Goal: Task Accomplishment & Management: Manage account settings

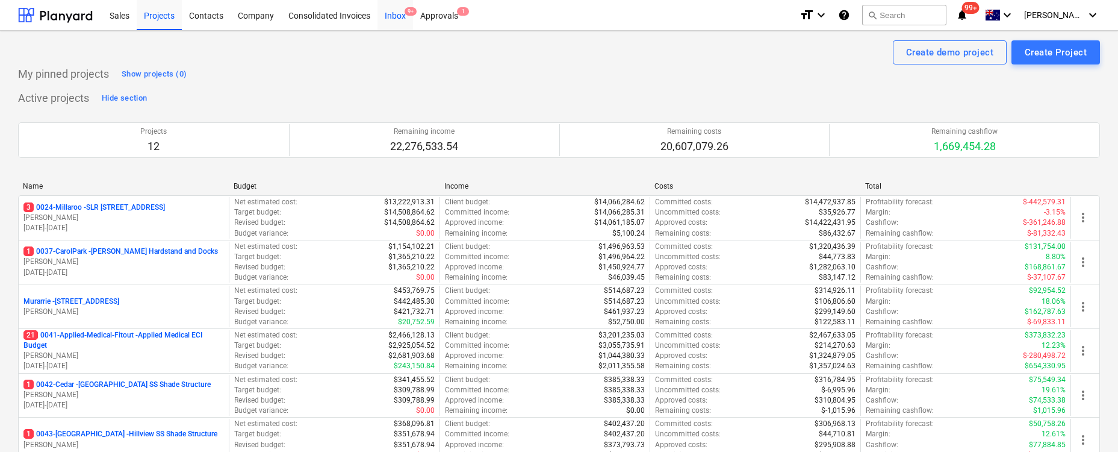
click at [401, 16] on div "Inbox 9+" at bounding box center [396, 14] width 36 height 31
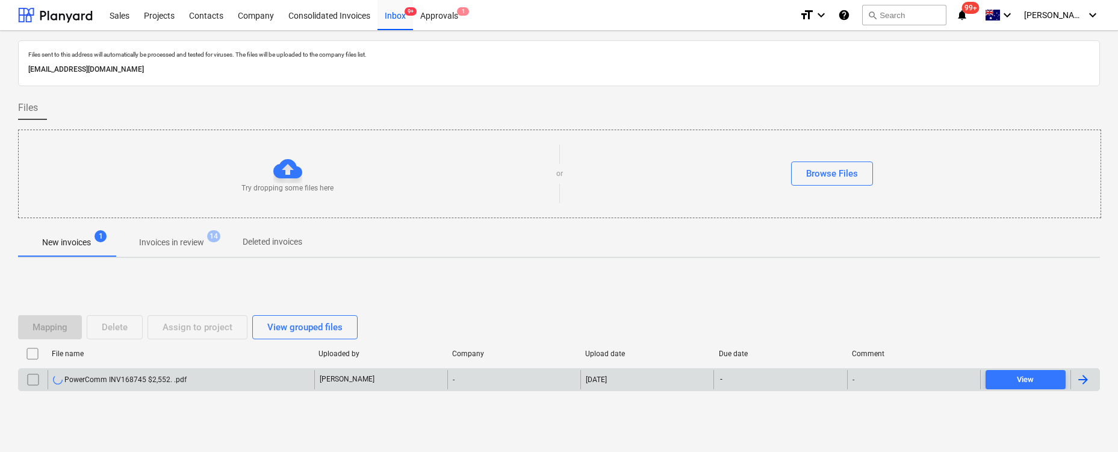
click at [29, 378] on input "checkbox" at bounding box center [32, 379] width 19 height 19
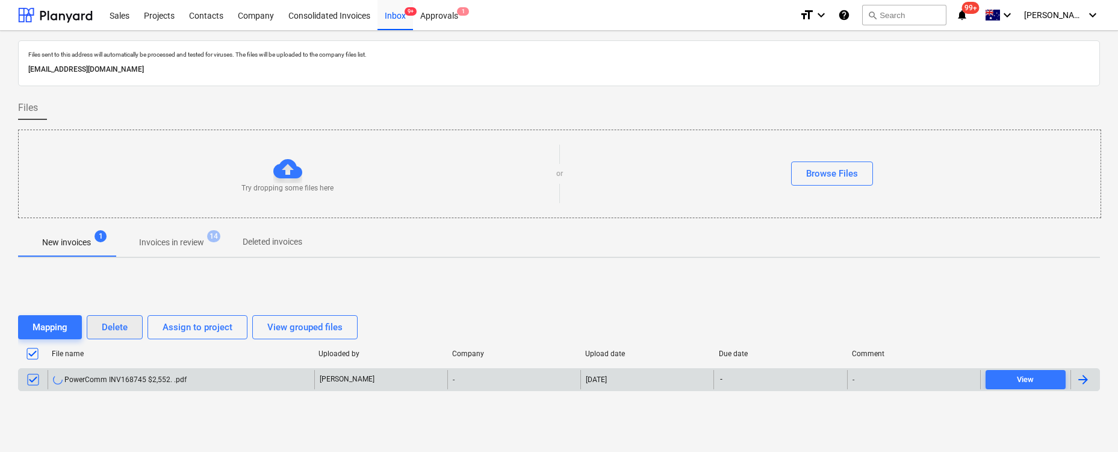
click at [110, 326] on div "Delete" at bounding box center [115, 327] width 26 height 16
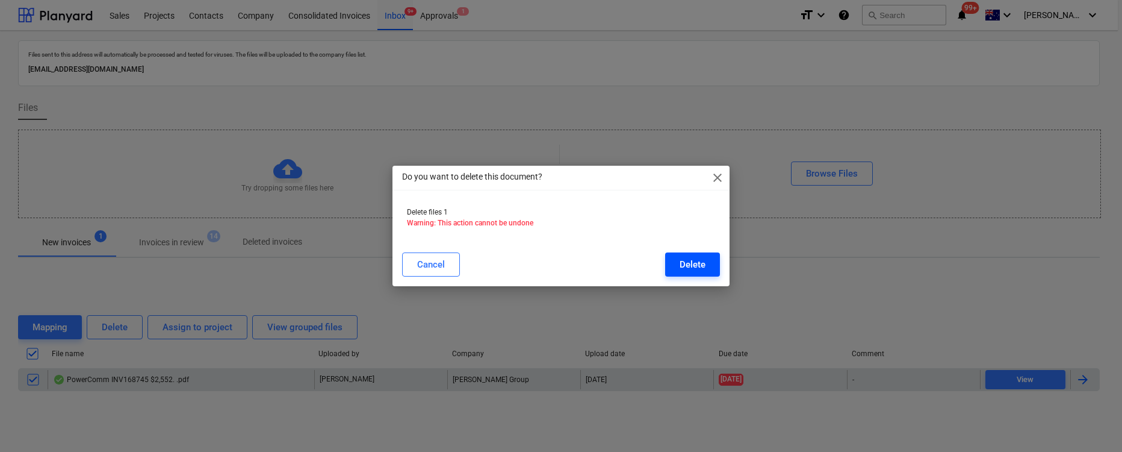
click at [698, 261] on div "Delete" at bounding box center [693, 265] width 26 height 16
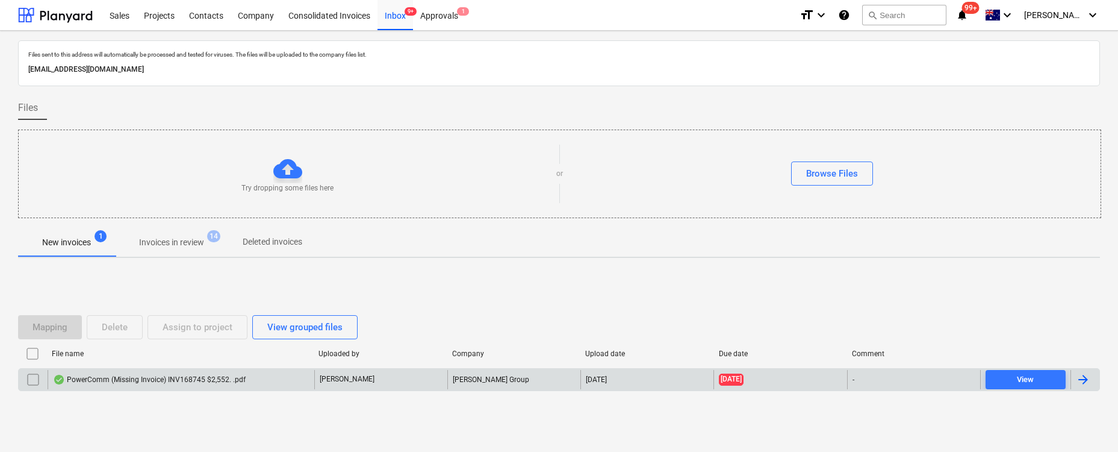
click at [170, 376] on div "PowerComm (Missing Invoice) INV168745 $2,552. .pdf" at bounding box center [149, 380] width 193 height 10
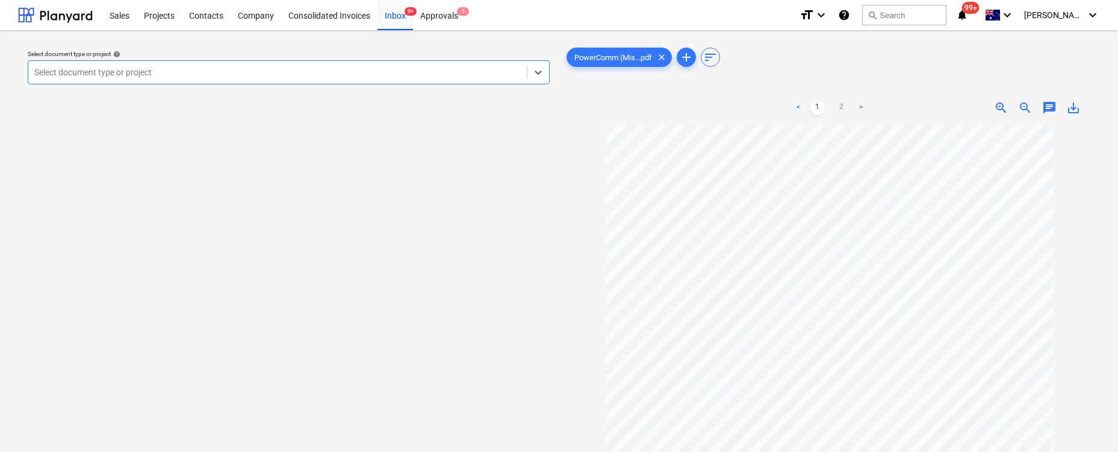
scroll to position [21, 0]
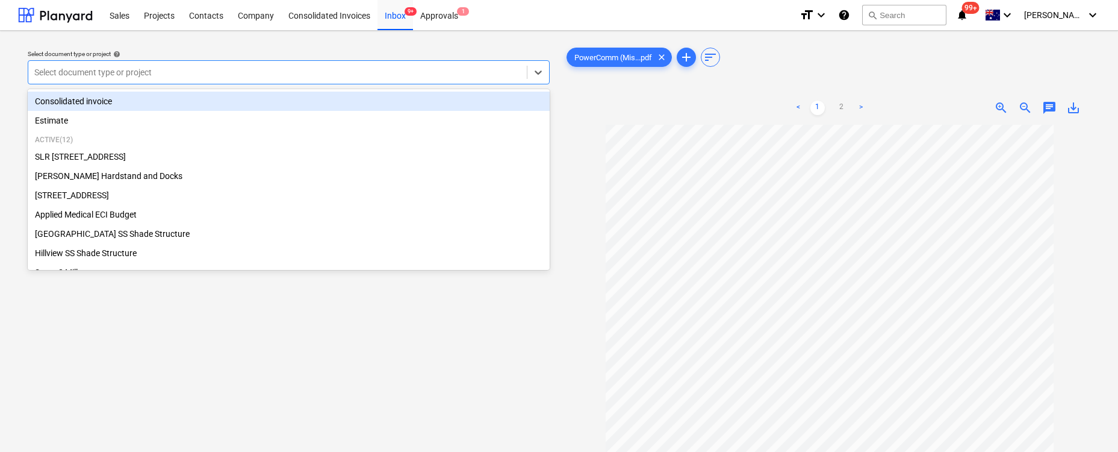
click at [394, 73] on div at bounding box center [277, 72] width 487 height 12
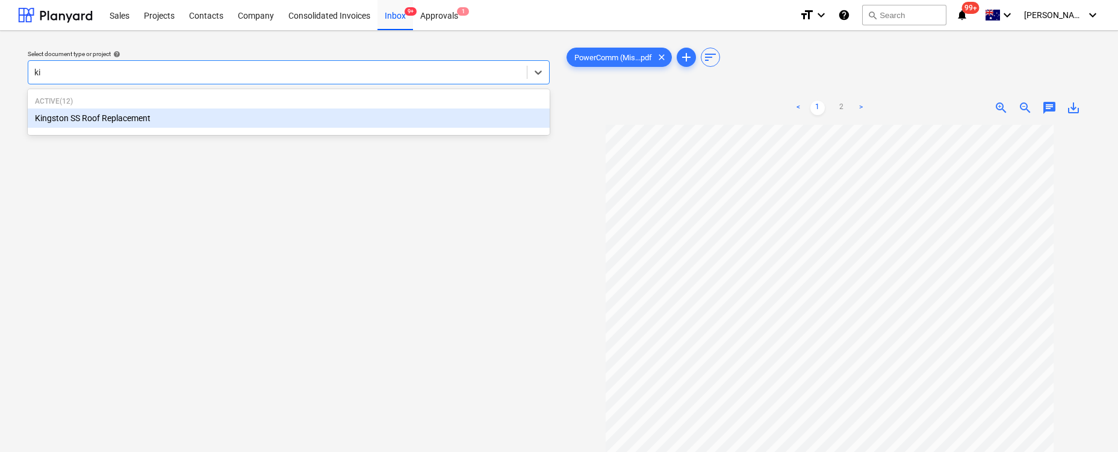
type input "kin"
click at [261, 114] on div "Kingston SS Roof Replacement" at bounding box center [289, 117] width 522 height 19
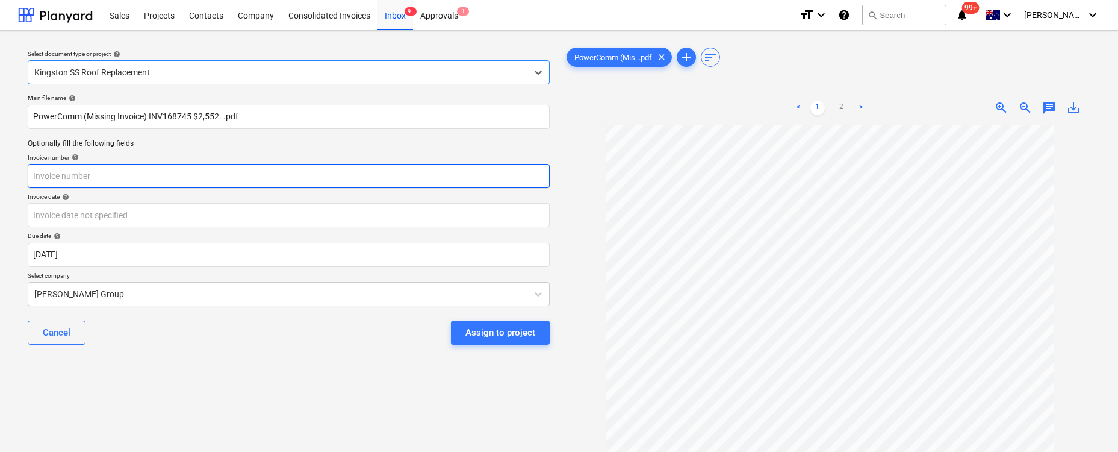
click at [141, 177] on input "text" at bounding box center [289, 176] width 522 height 24
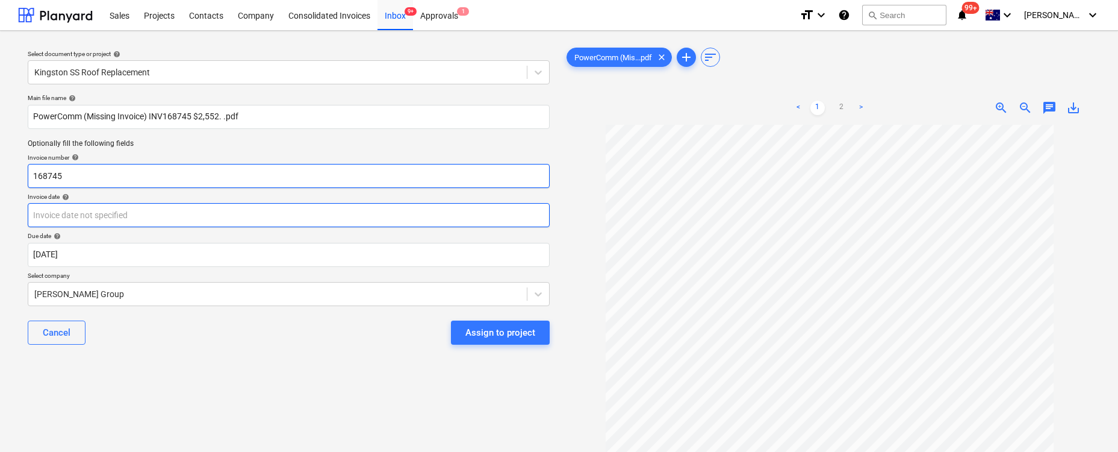
type input "168745"
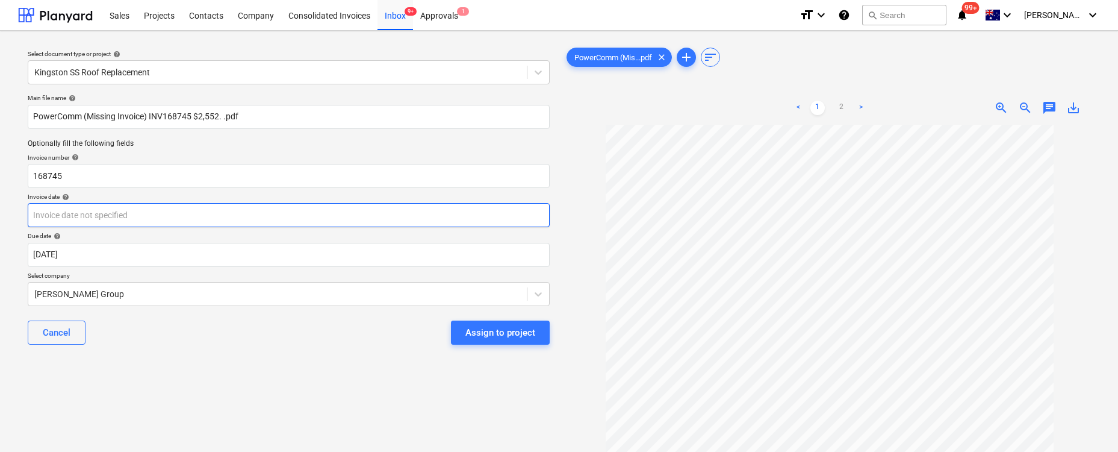
click at [72, 222] on body "Sales Projects Contacts Company Consolidated Invoices Inbox 9+ Approvals 1 form…" at bounding box center [559, 226] width 1118 height 452
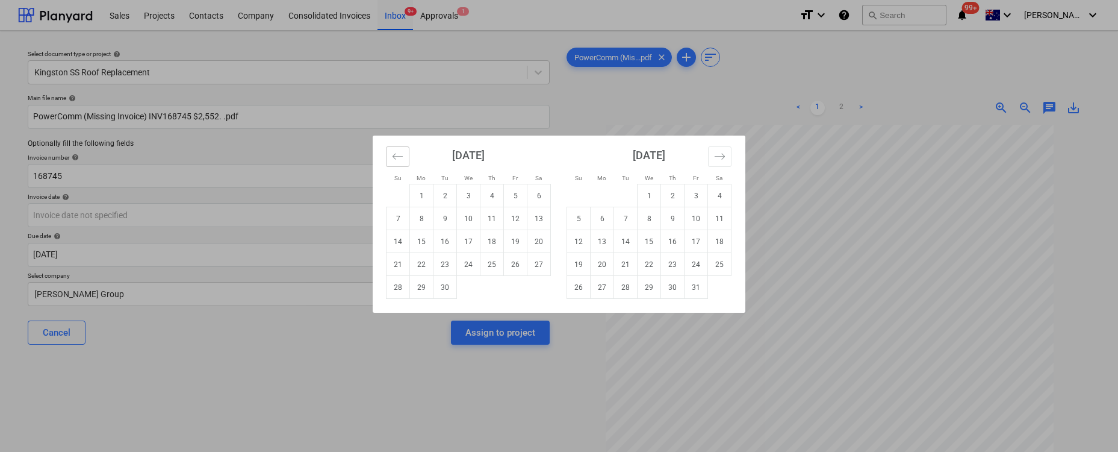
click at [399, 160] on icon "Move backward to switch to the previous month." at bounding box center [397, 156] width 11 height 11
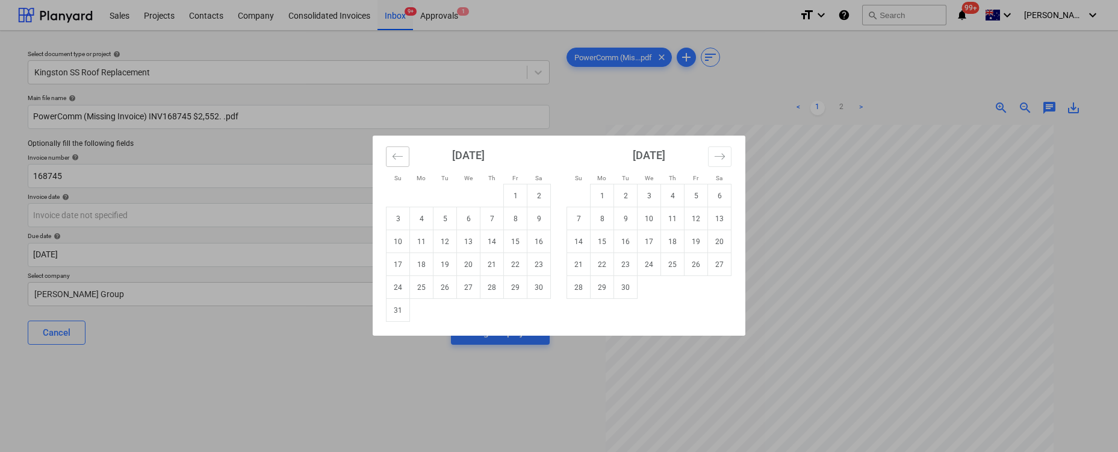
click at [399, 159] on icon "Move backward to switch to the previous month." at bounding box center [397, 156] width 11 height 11
click at [510, 263] on td "25" at bounding box center [515, 264] width 23 height 23
type input "[DATE]"
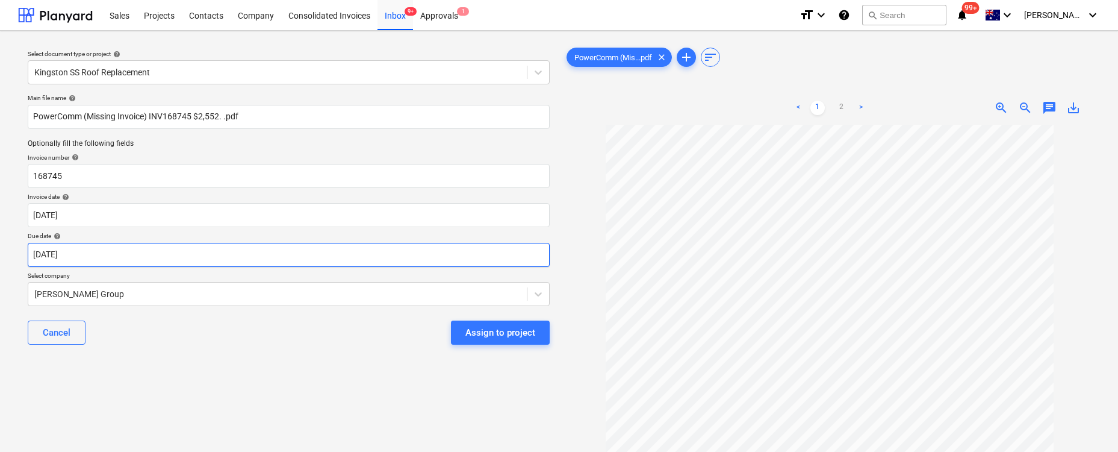
click at [275, 261] on body "Sales Projects Contacts Company Consolidated Invoices Inbox 9+ Approvals 1 form…" at bounding box center [559, 226] width 1118 height 452
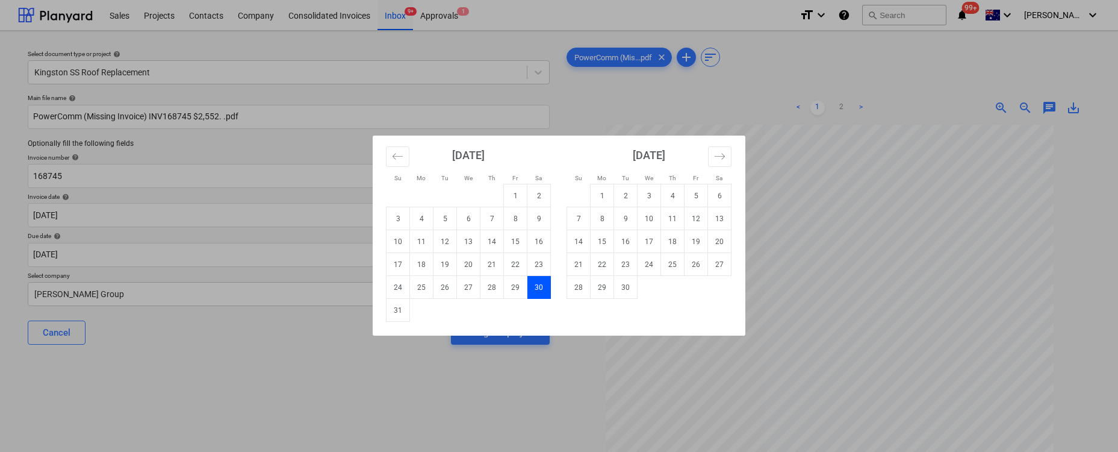
click at [539, 286] on td "30" at bounding box center [538, 287] width 23 height 23
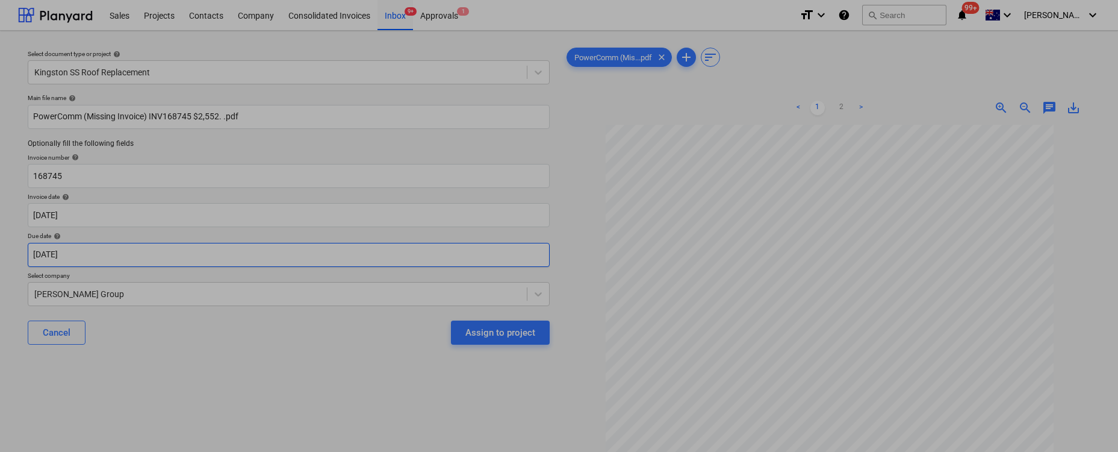
click at [318, 258] on body "Sales Projects Contacts Company Consolidated Invoices Inbox 9+ Approvals 1 form…" at bounding box center [559, 226] width 1118 height 452
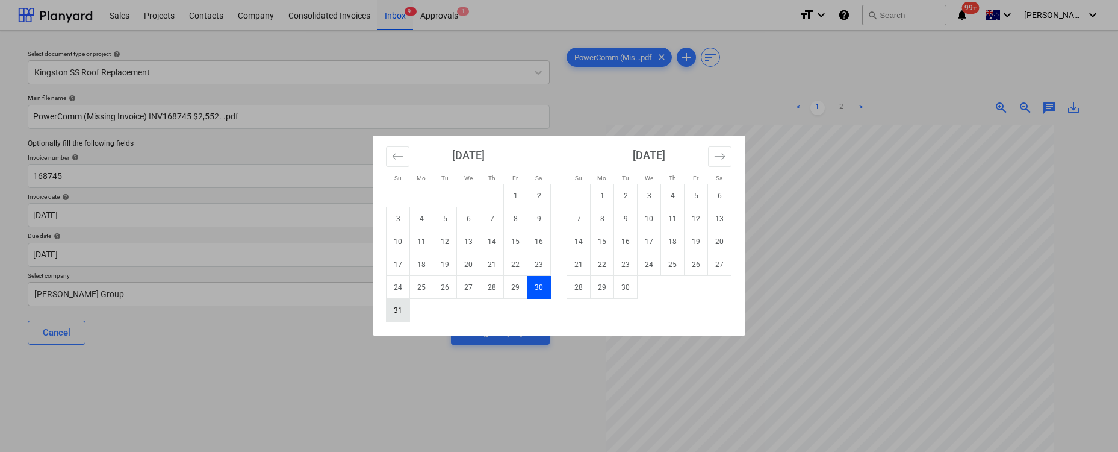
click at [393, 308] on td "31" at bounding box center [398, 310] width 23 height 23
type input "[DATE]"
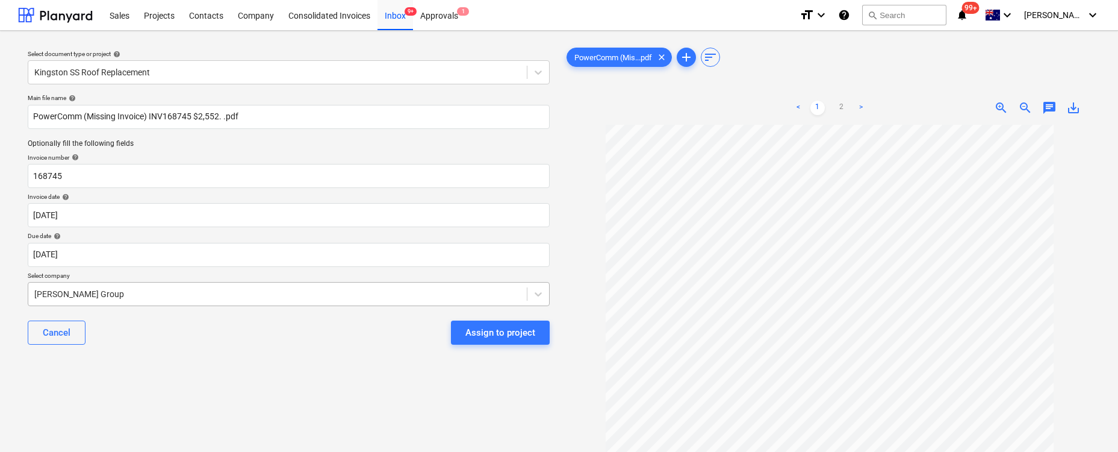
click at [272, 292] on body "Sales Projects Contacts Company Consolidated Invoices Inbox 9+ Approvals 1 form…" at bounding box center [559, 226] width 1118 height 452
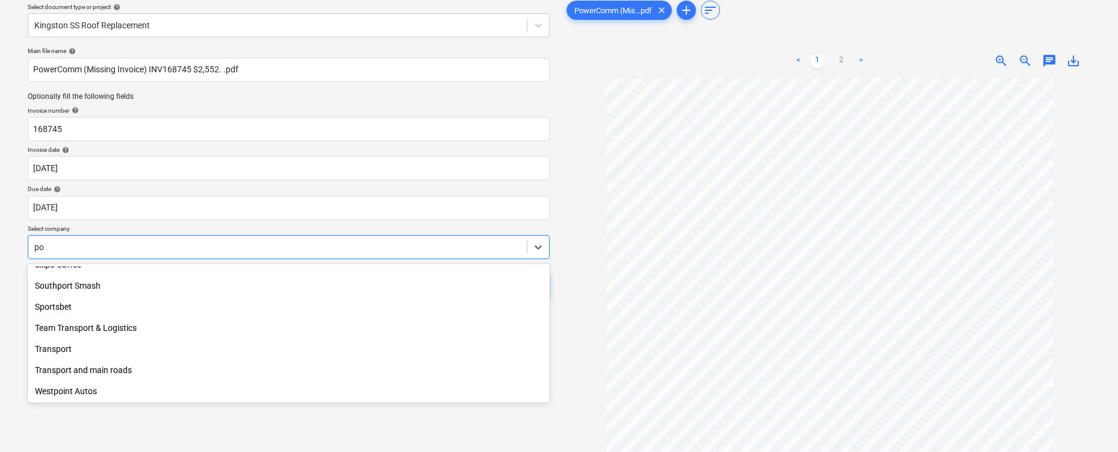
scroll to position [707, 0]
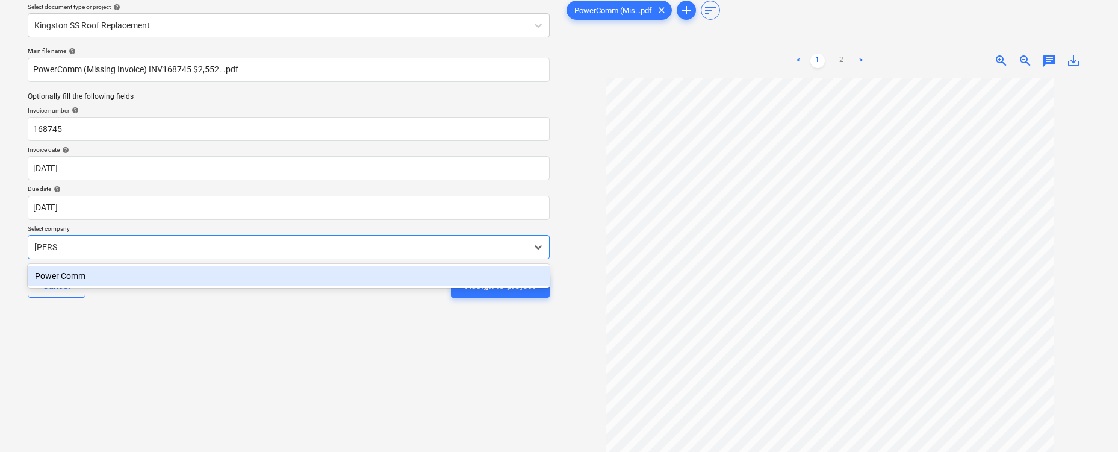
type input "power"
click at [190, 279] on div "Power Comm" at bounding box center [289, 275] width 522 height 19
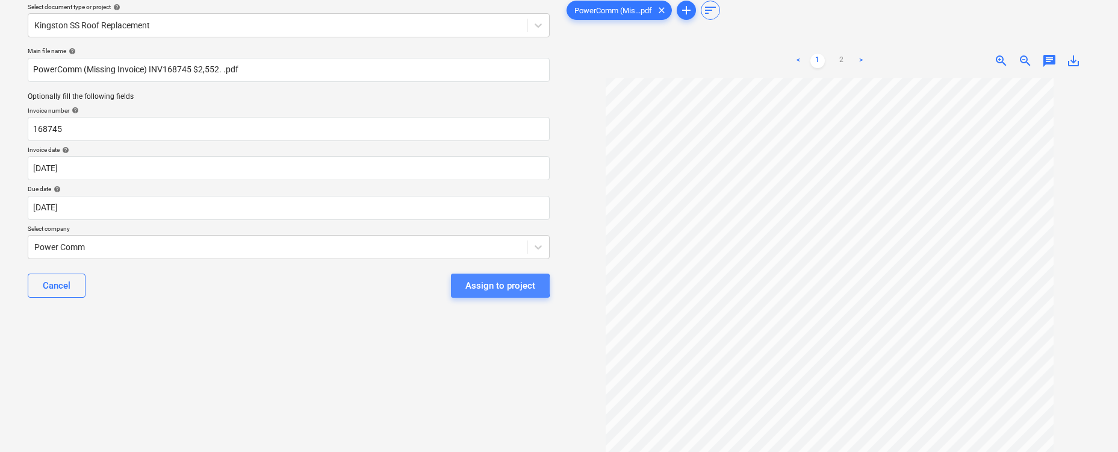
click at [498, 285] on div "Assign to project" at bounding box center [500, 286] width 70 height 16
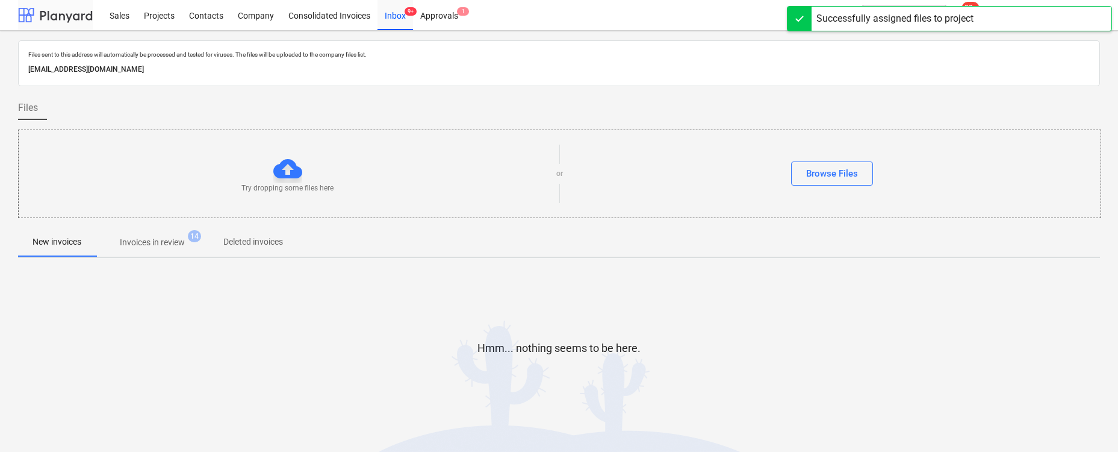
click at [39, 11] on div at bounding box center [55, 15] width 75 height 30
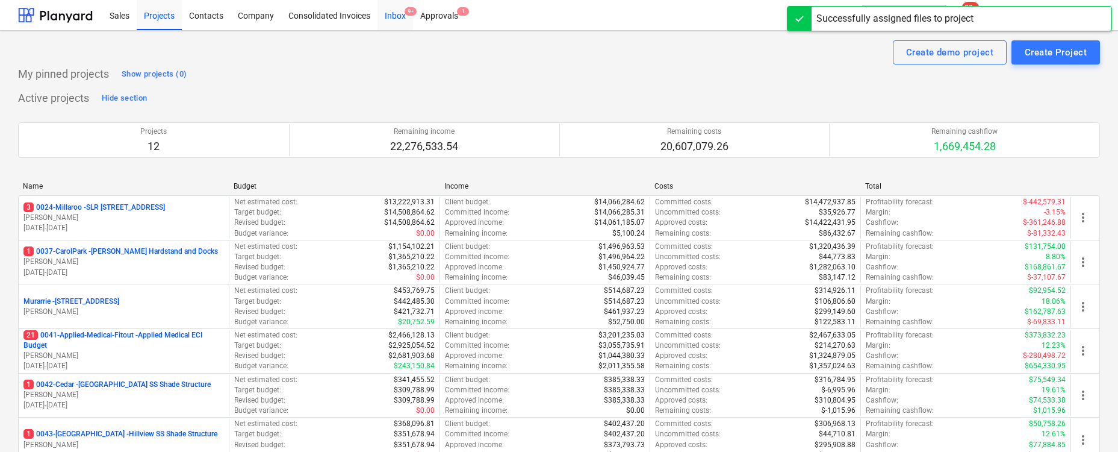
click at [397, 20] on div "Inbox 9+" at bounding box center [396, 14] width 36 height 31
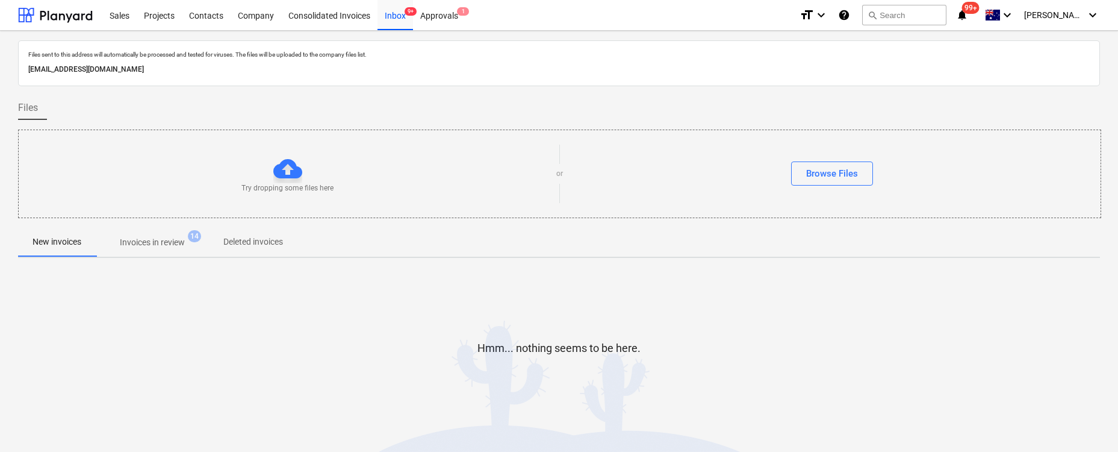
click at [175, 251] on span "Invoices in review 14" at bounding box center [152, 242] width 113 height 22
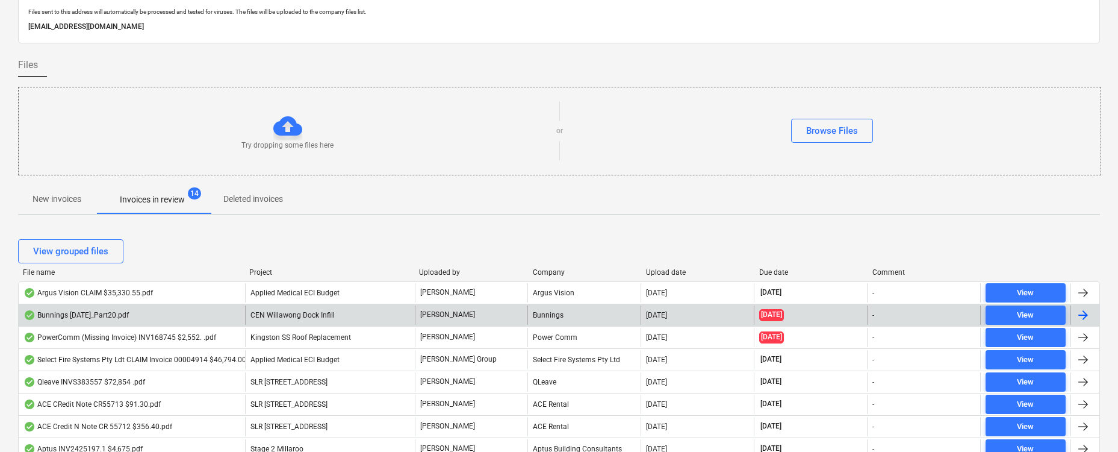
scroll to position [48, 0]
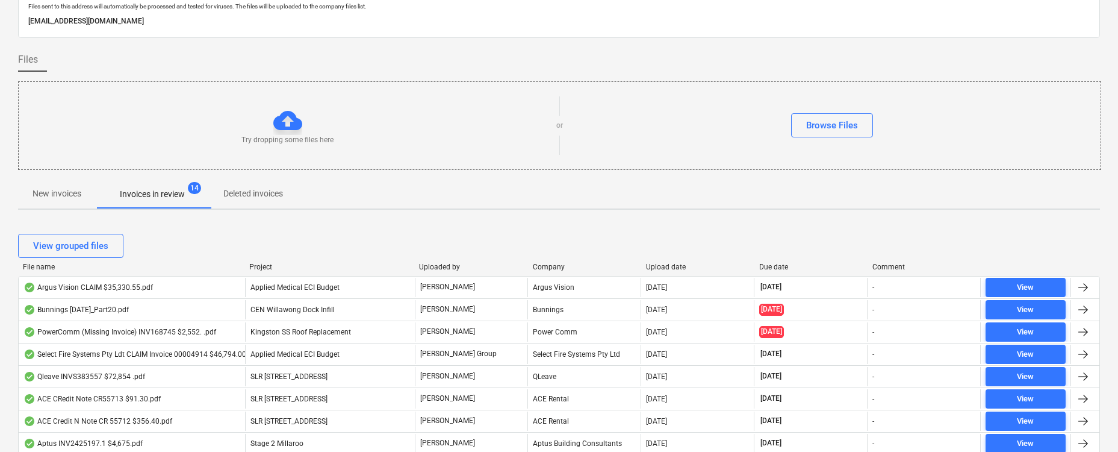
click at [673, 263] on div "Upload date" at bounding box center [698, 267] width 104 height 8
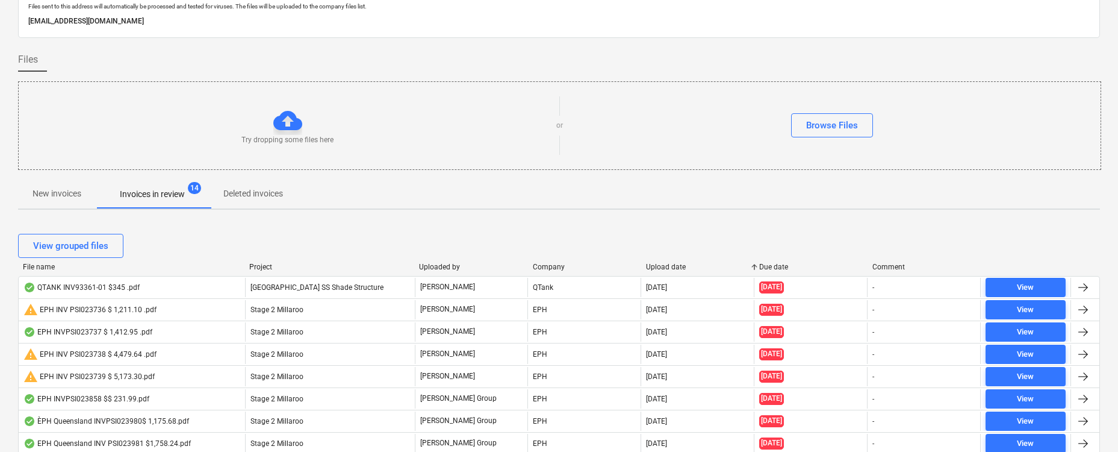
click at [673, 263] on div "Upload date" at bounding box center [698, 267] width 104 height 8
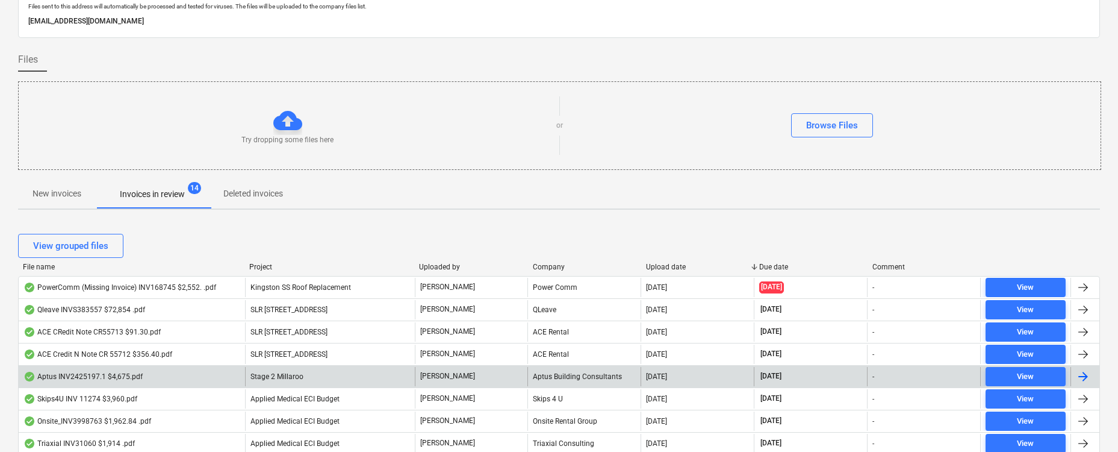
scroll to position [0, 0]
